Goal: Information Seeking & Learning: Learn about a topic

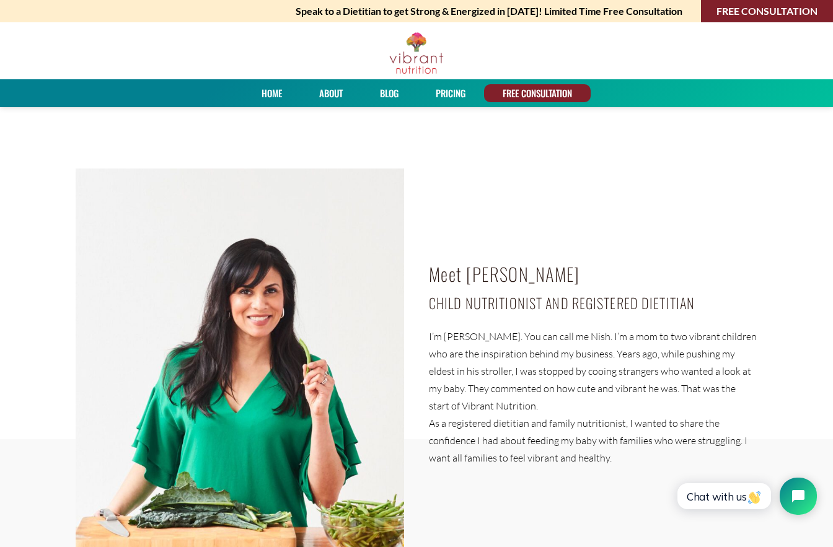
click at [389, 89] on link "Blog" at bounding box center [388, 93] width 27 height 18
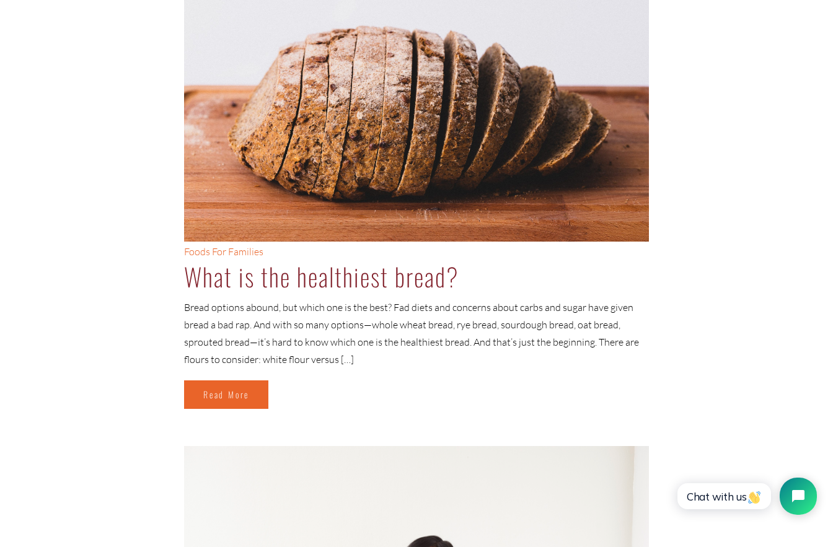
scroll to position [3821, 0]
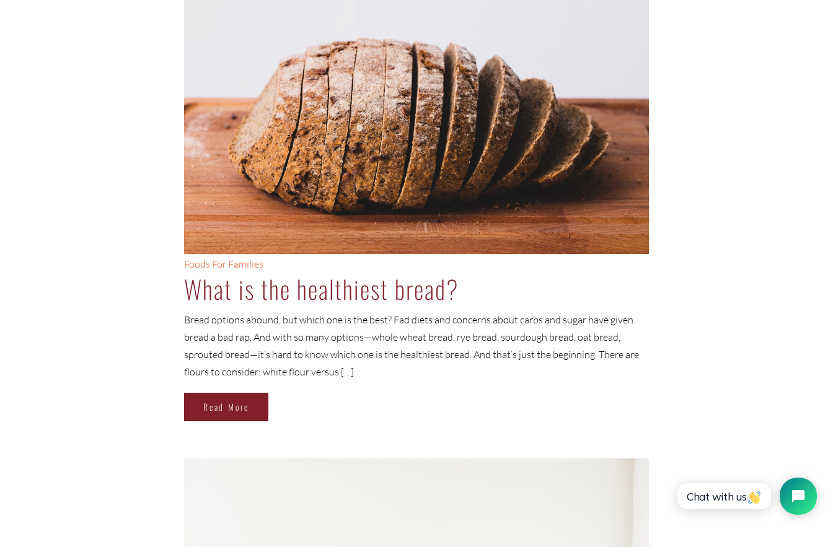
click at [230, 406] on link "Read More" at bounding box center [226, 407] width 84 height 28
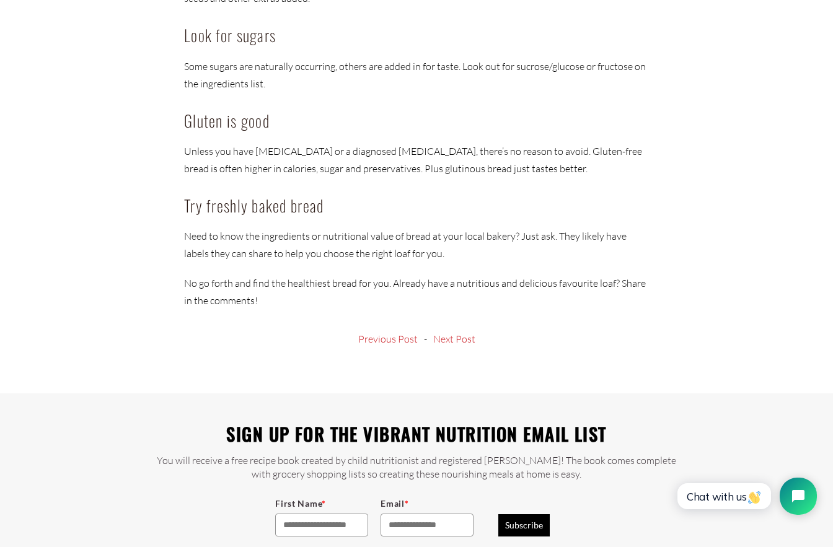
scroll to position [1095, 0]
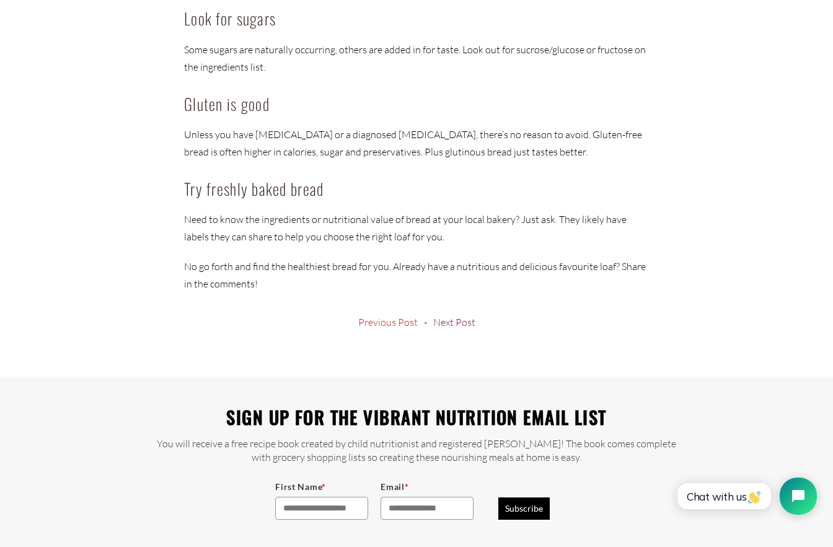
click at [461, 317] on link "Next Post" at bounding box center [454, 322] width 42 height 10
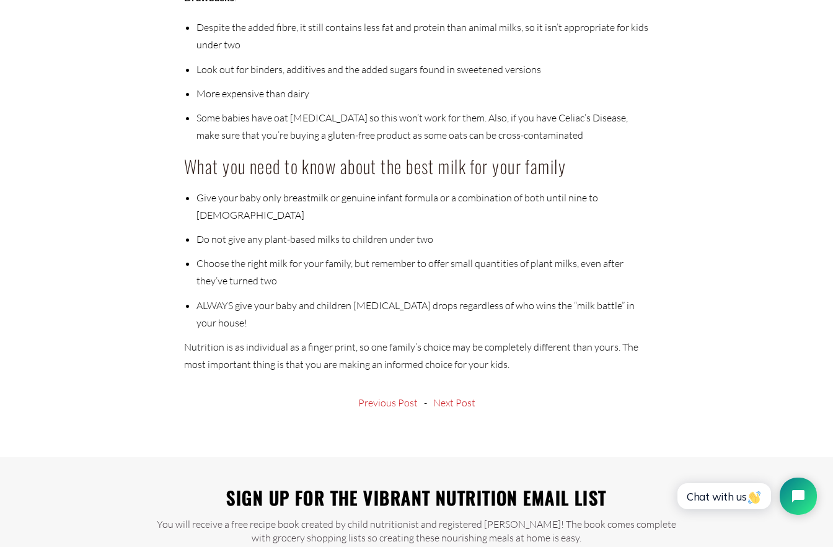
scroll to position [3788, 0]
click at [461, 397] on link "Next Post" at bounding box center [454, 402] width 42 height 10
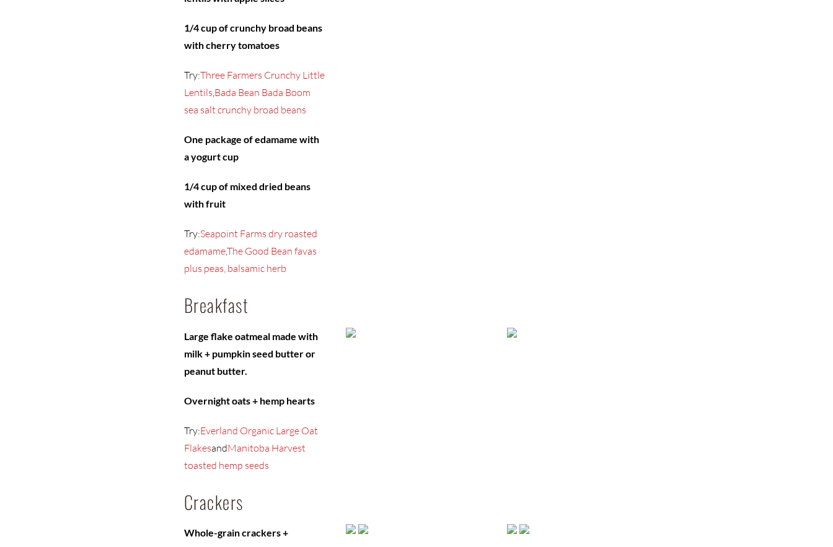
scroll to position [1157, 0]
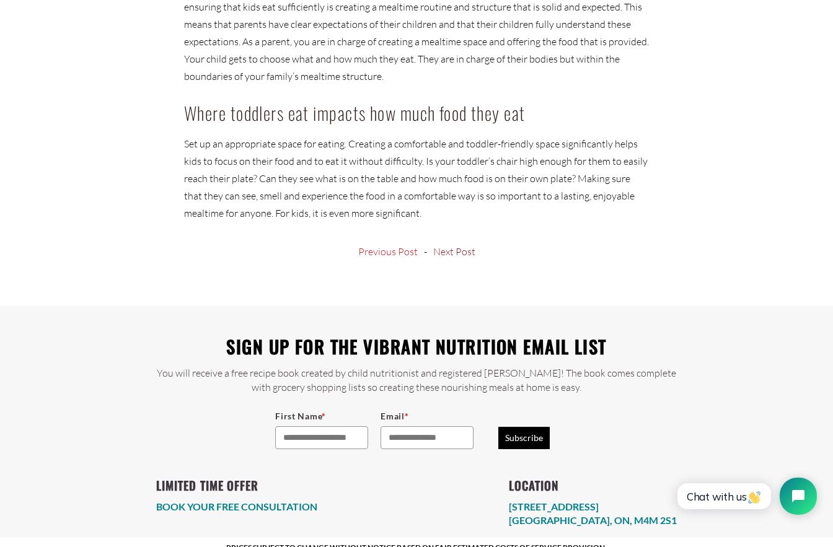
scroll to position [1188, 0]
click at [457, 247] on link "Next Post" at bounding box center [454, 252] width 42 height 10
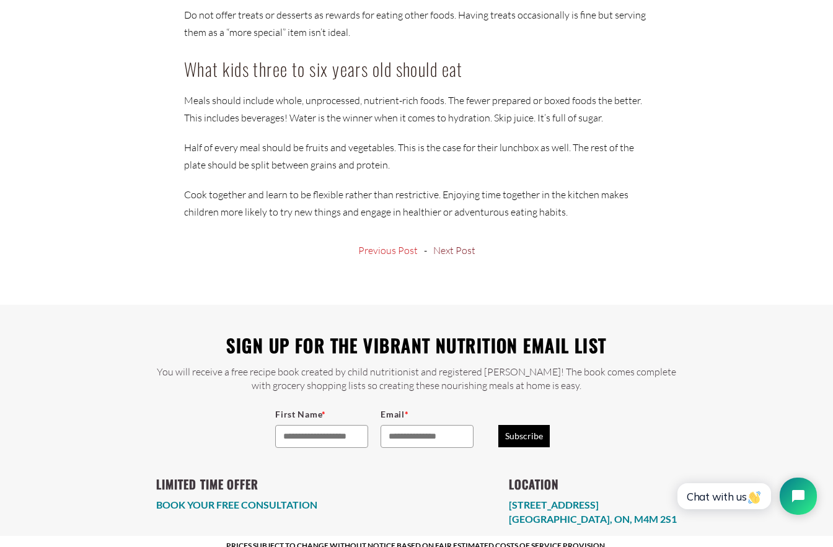
scroll to position [1300, 0]
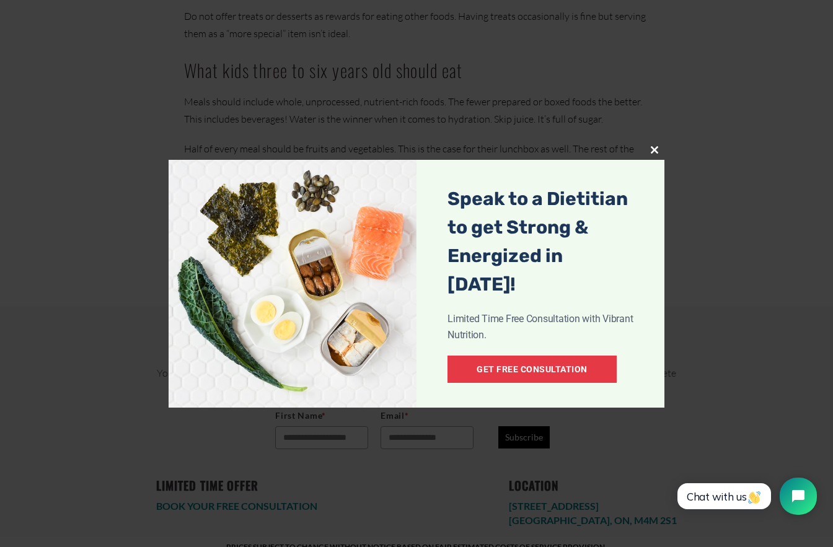
click at [652, 152] on span at bounding box center [654, 149] width 20 height 7
